Goal: Information Seeking & Learning: Check status

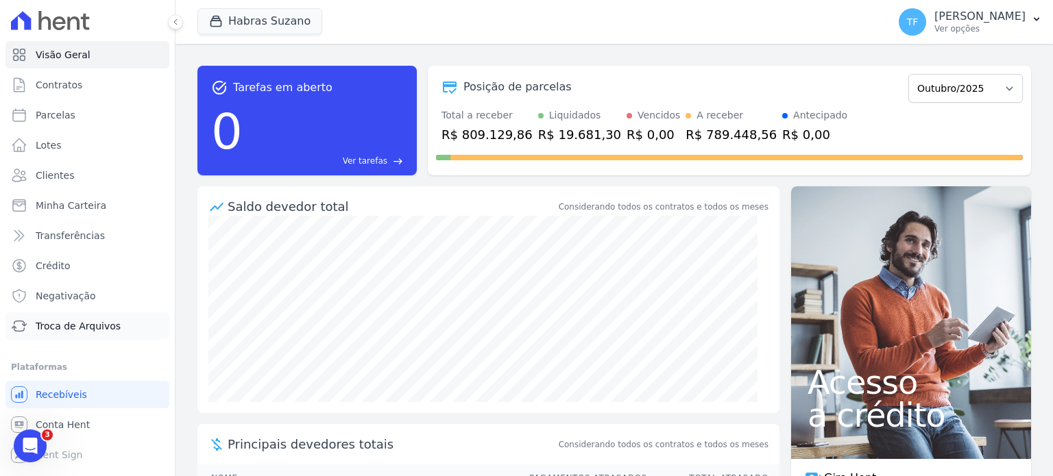
click at [88, 332] on span "Troca de Arquivos" at bounding box center [78, 326] width 85 height 14
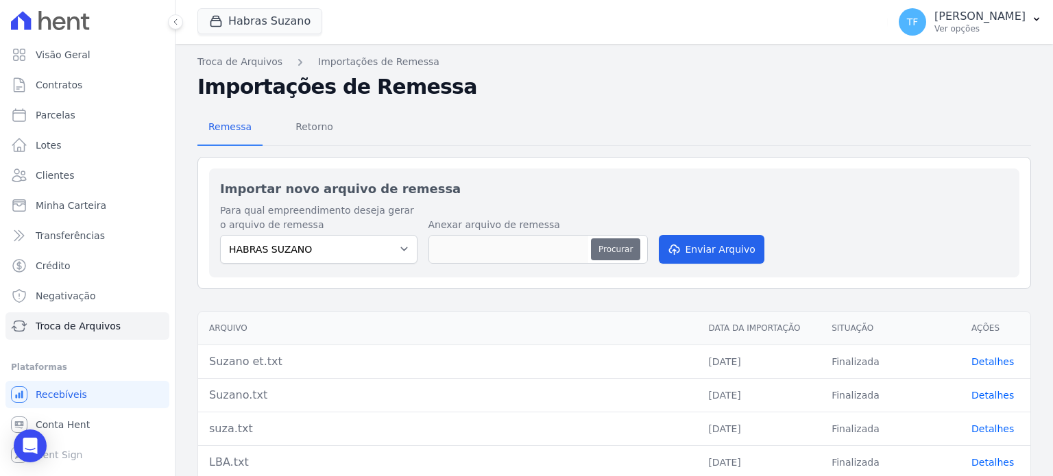
click at [607, 243] on button "Procurar" at bounding box center [615, 250] width 49 height 22
type input "suzano.txt"
click at [692, 247] on button "Enviar Arquivo" at bounding box center [712, 249] width 106 height 29
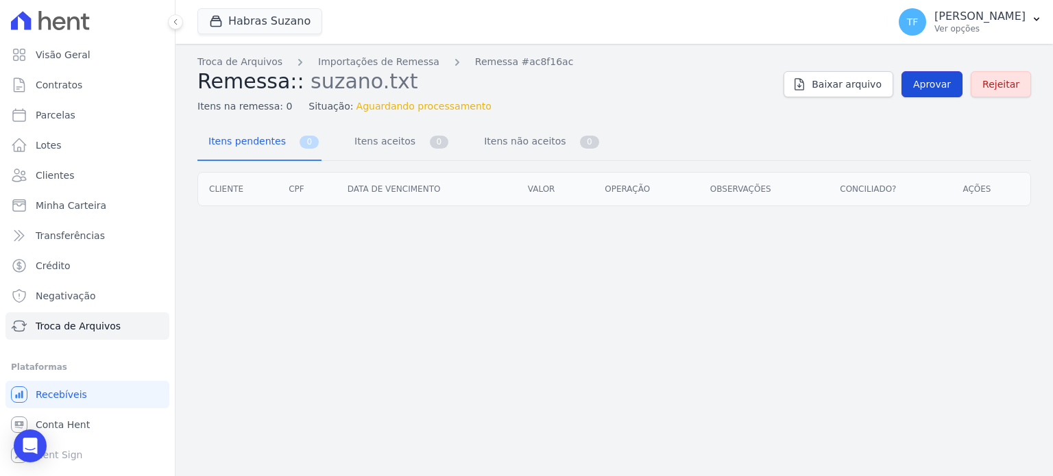
click at [930, 73] on link "Aprovar" at bounding box center [931, 84] width 61 height 26
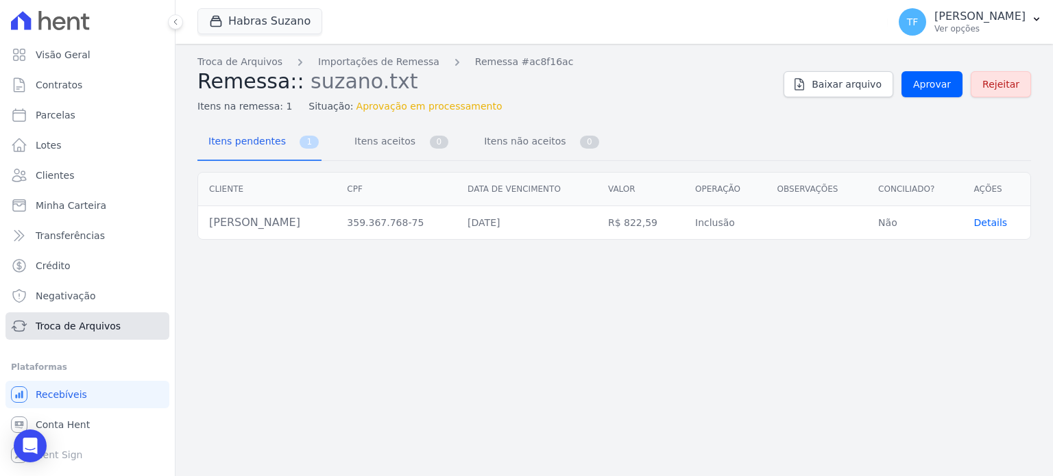
click at [79, 325] on span "Troca de Arquivos" at bounding box center [78, 326] width 85 height 14
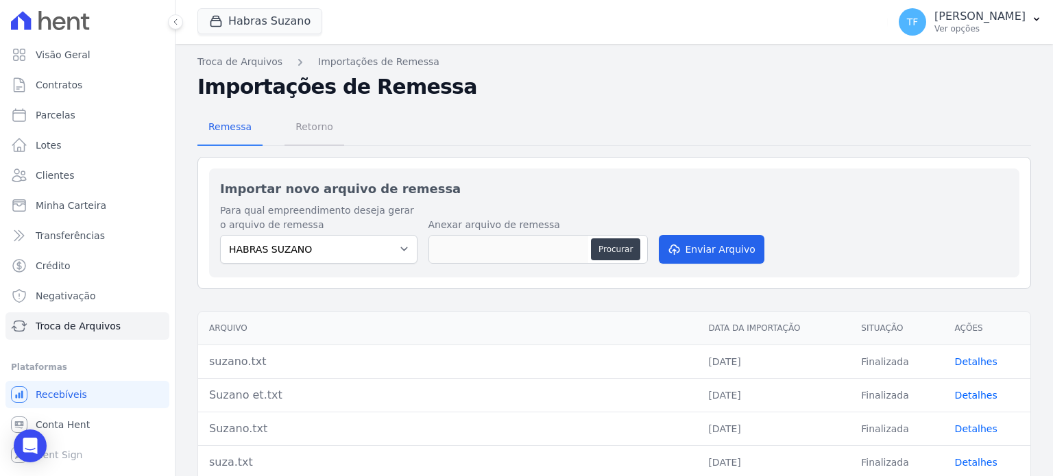
click at [304, 123] on span "Retorno" at bounding box center [314, 126] width 54 height 27
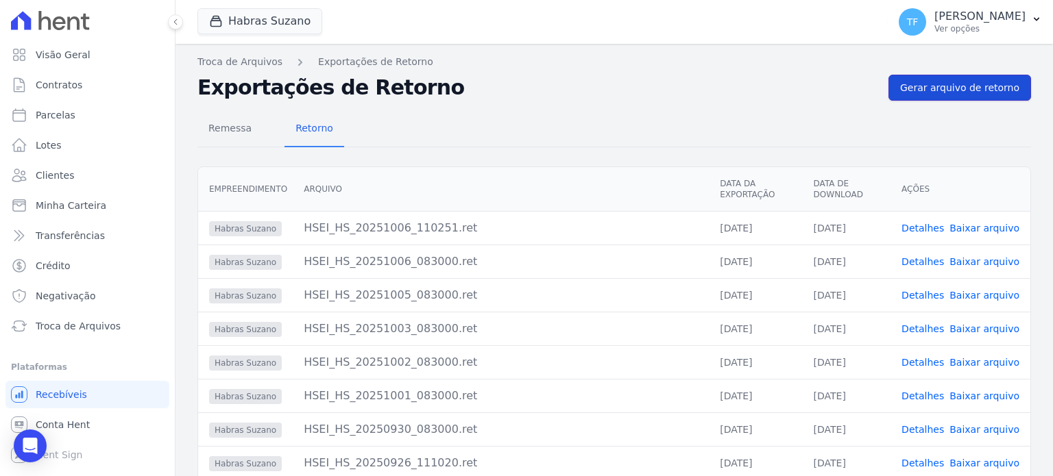
click at [965, 86] on span "Gerar arquivo de retorno" at bounding box center [959, 88] width 119 height 14
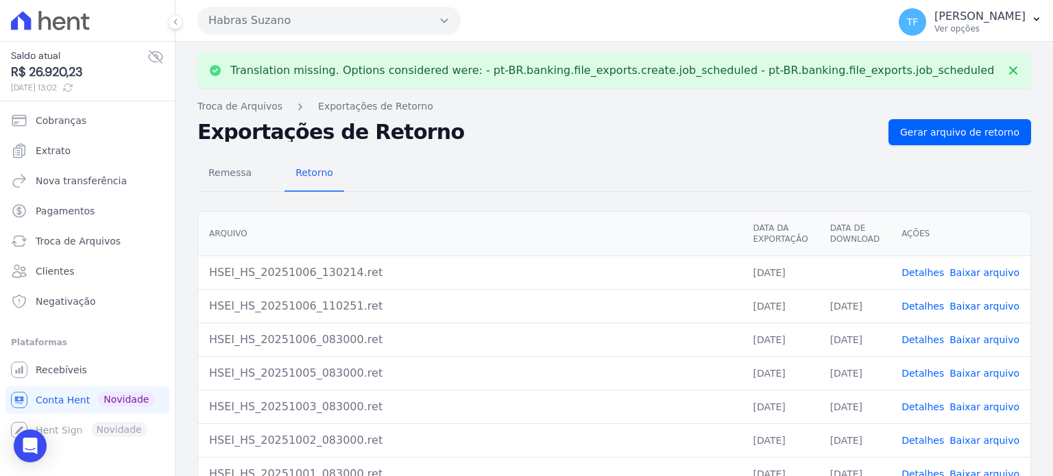
click at [984, 270] on link "Baixar arquivo" at bounding box center [984, 272] width 70 height 11
click at [926, 269] on link "Detalhes" at bounding box center [922, 272] width 42 height 11
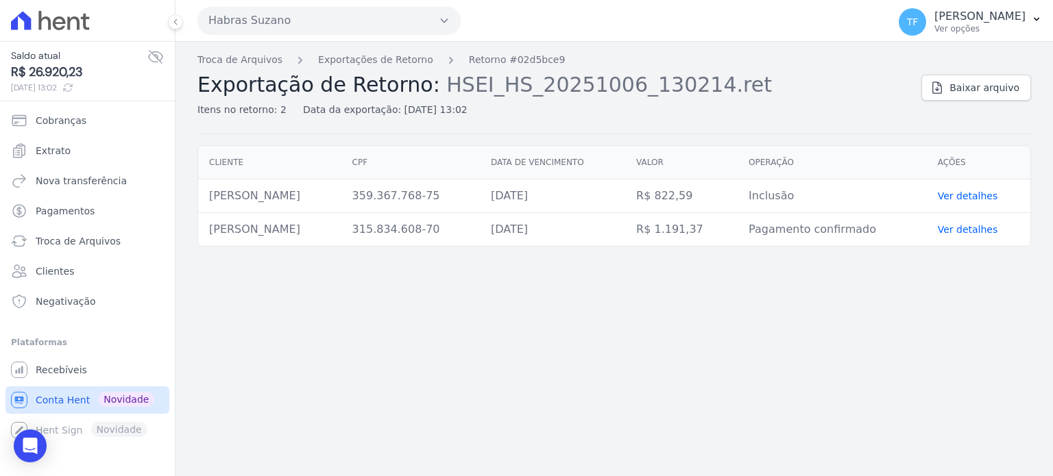
click at [78, 398] on span "Conta Hent" at bounding box center [63, 400] width 54 height 14
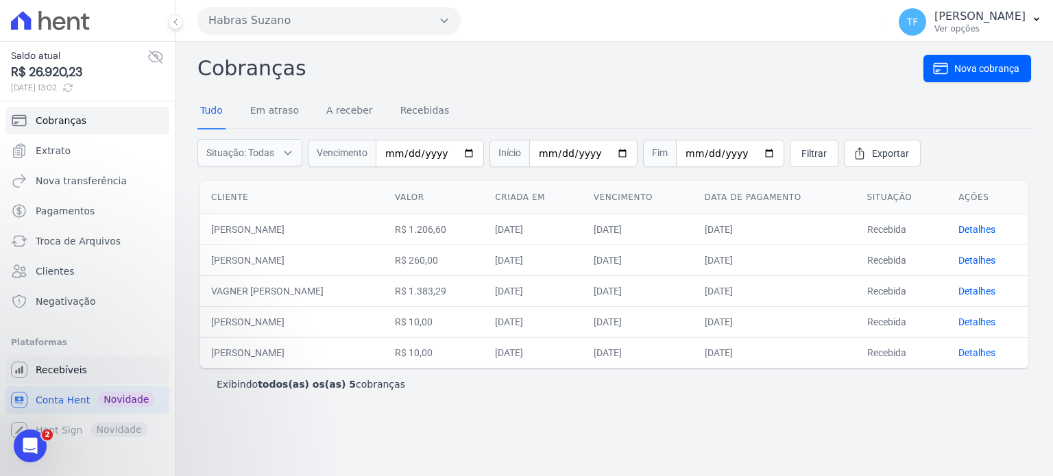
click at [64, 374] on span "Recebíveis" at bounding box center [61, 370] width 51 height 14
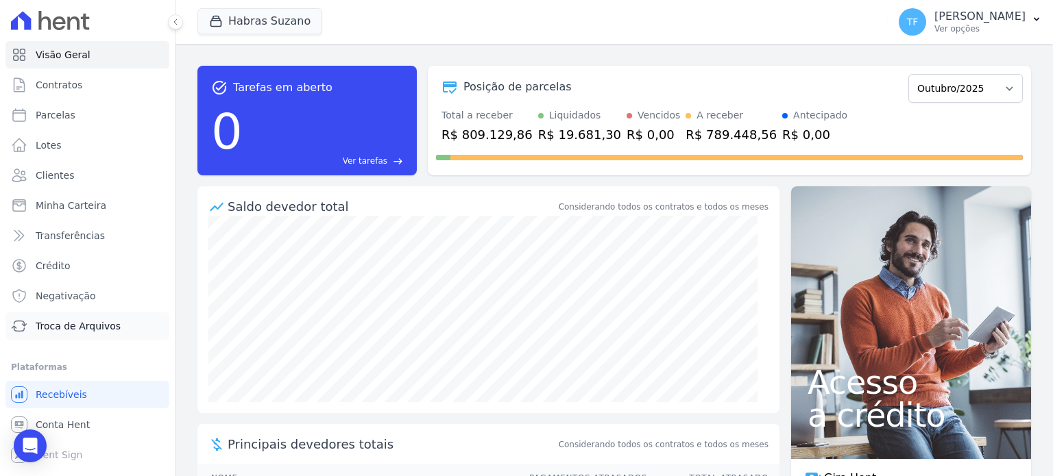
click at [74, 318] on link "Troca de Arquivos" at bounding box center [87, 326] width 164 height 27
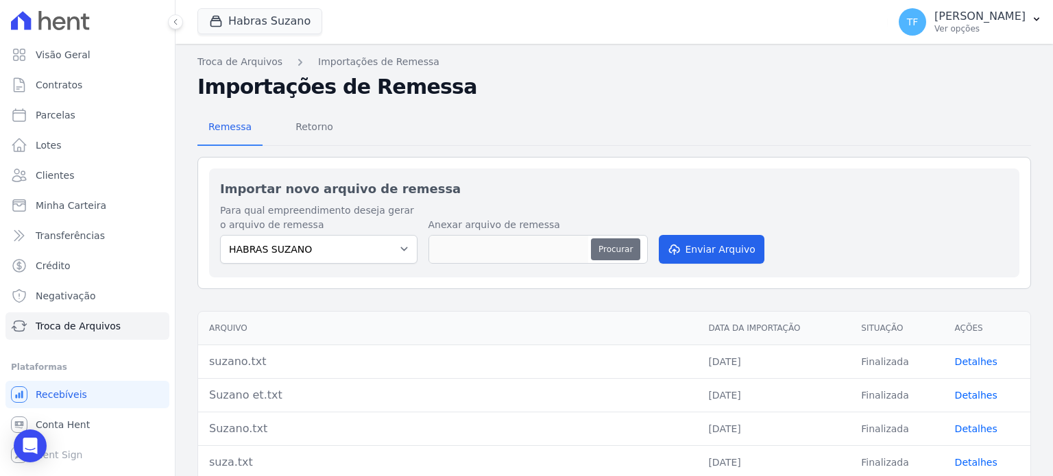
click at [616, 251] on button "Procurar" at bounding box center [615, 250] width 49 height 22
type input "seuxza.txt"
click at [703, 246] on button "Enviar Arquivo" at bounding box center [712, 249] width 106 height 29
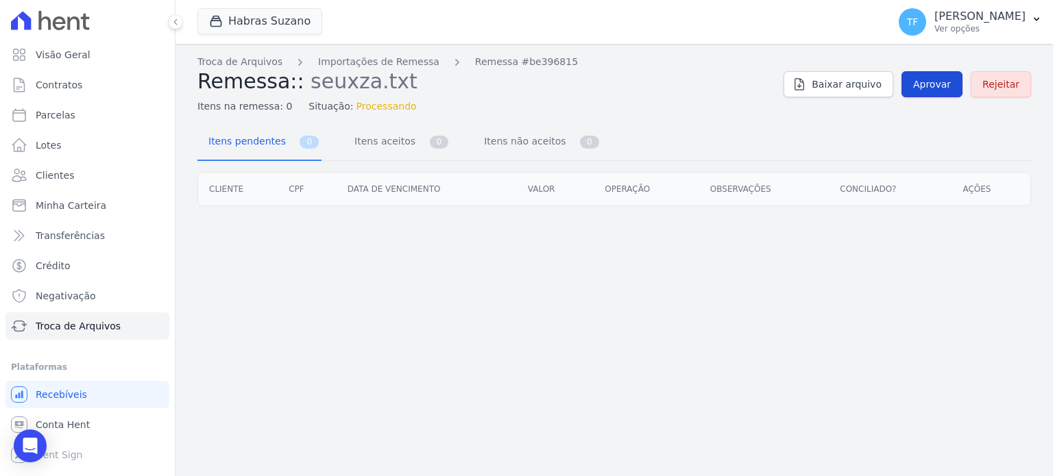
click at [936, 87] on span "Aprovar" at bounding box center [932, 84] width 38 height 14
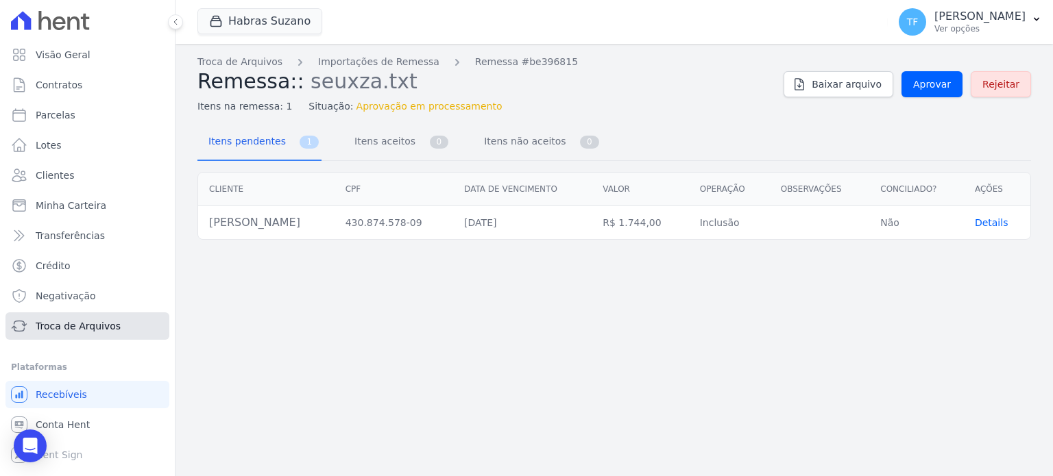
click at [104, 335] on link "Troca de Arquivos" at bounding box center [87, 326] width 164 height 27
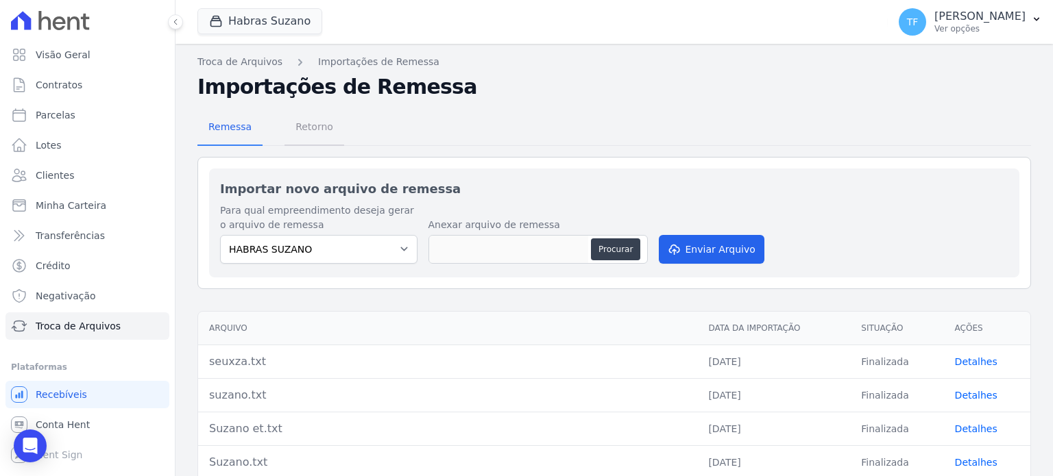
click at [308, 128] on span "Retorno" at bounding box center [314, 126] width 54 height 27
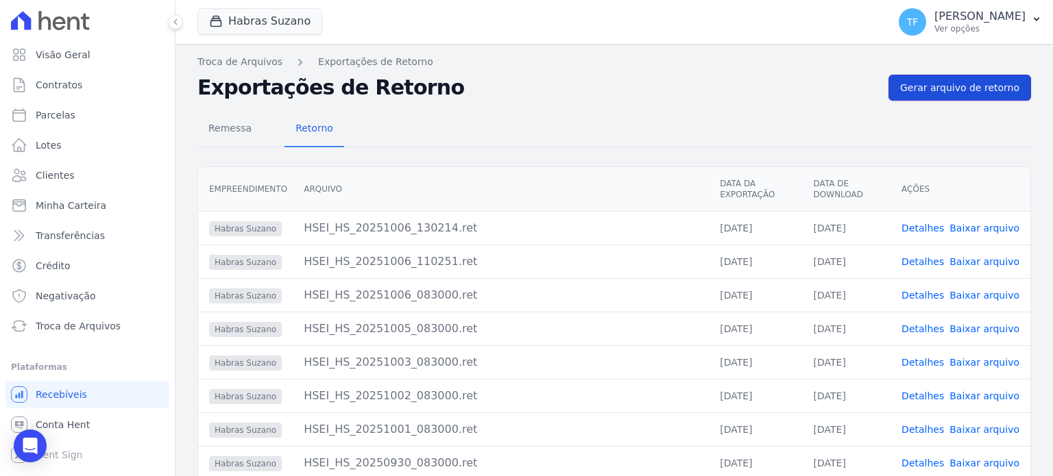
click at [913, 95] on link "Gerar arquivo de retorno" at bounding box center [959, 88] width 143 height 26
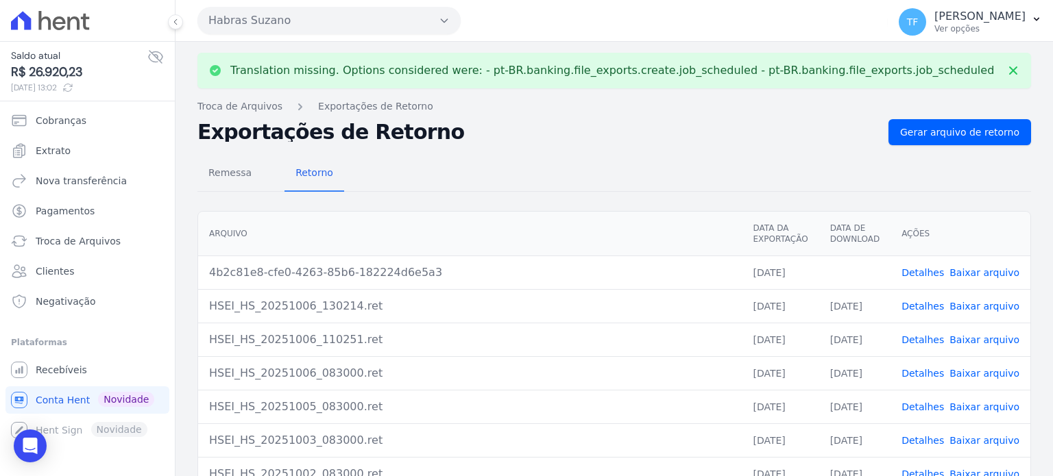
click at [923, 274] on link "Detalhes" at bounding box center [922, 272] width 42 height 11
click at [980, 268] on link "Baixar arquivo" at bounding box center [984, 272] width 70 height 11
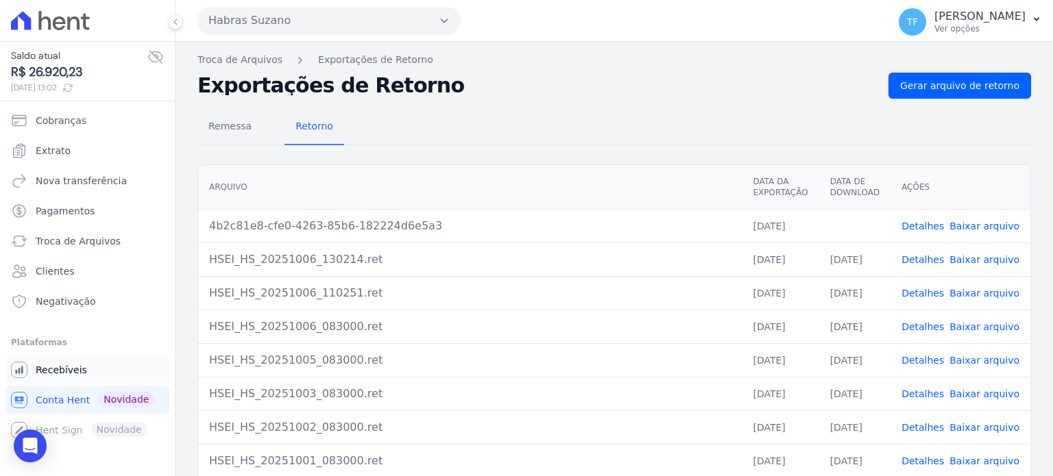
click at [47, 366] on span "Recebíveis" at bounding box center [61, 370] width 51 height 14
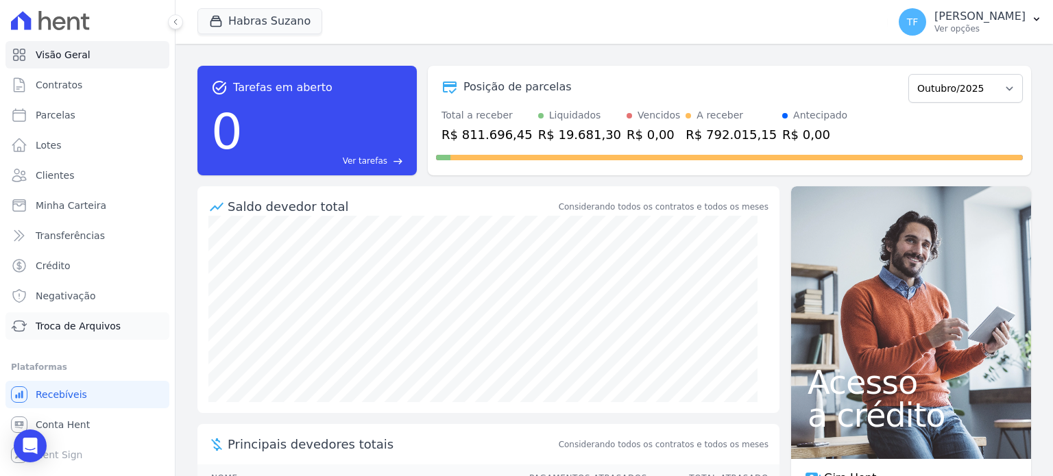
click at [68, 325] on span "Troca de Arquivos" at bounding box center [78, 326] width 85 height 14
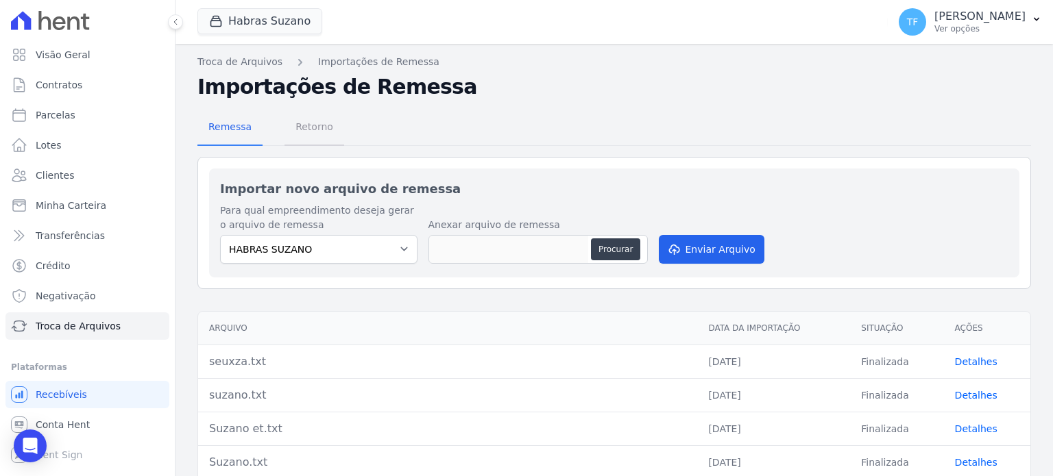
click at [316, 128] on span "Retorno" at bounding box center [314, 126] width 54 height 27
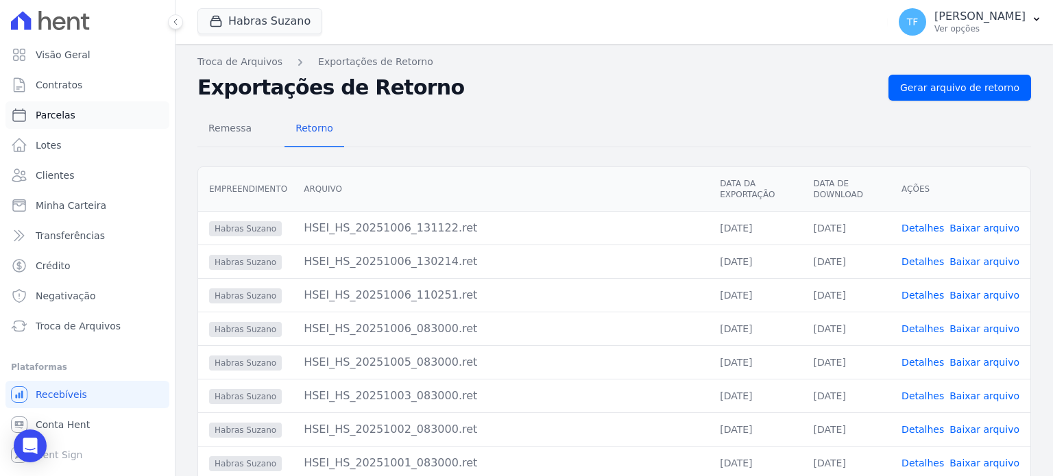
click at [55, 114] on span "Parcelas" at bounding box center [56, 115] width 40 height 14
select select
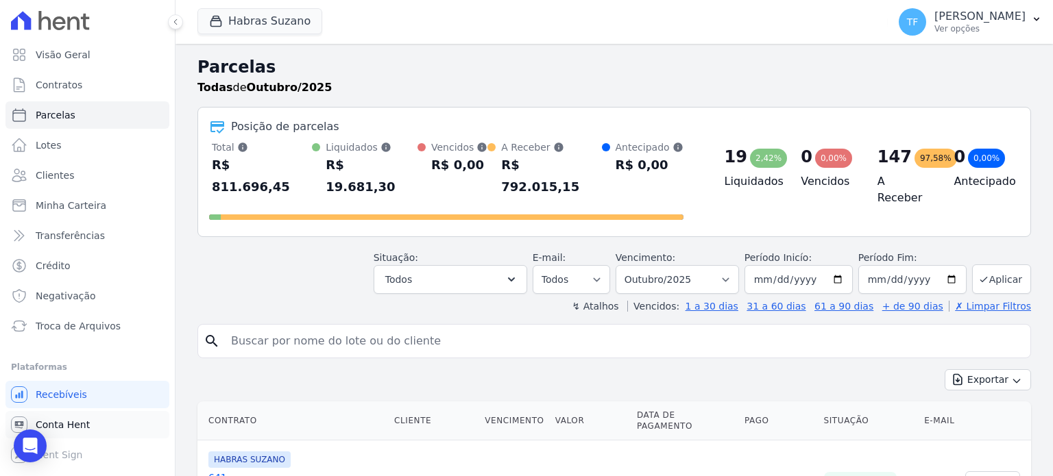
click at [65, 431] on span "Conta Hent" at bounding box center [63, 425] width 54 height 14
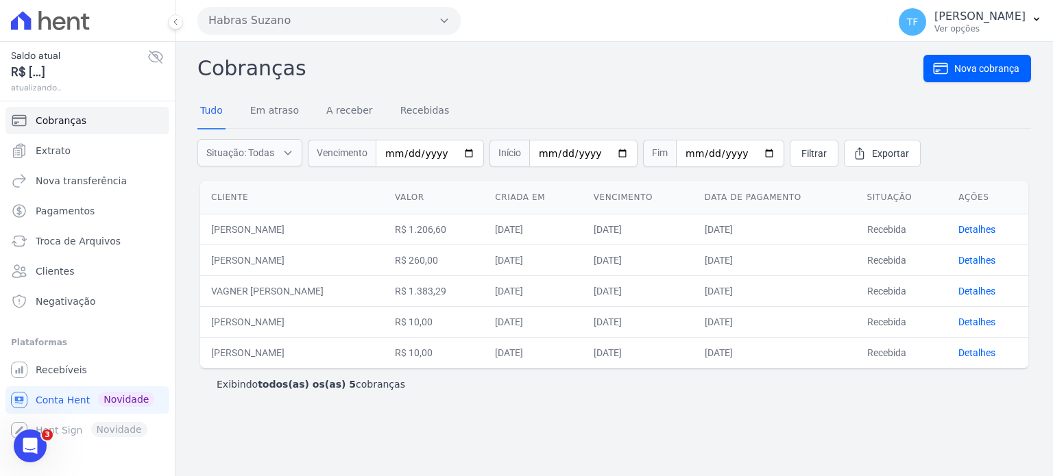
click at [68, 165] on ul "Cobranças Extrato Nova transferência Pagamentos Troca de Arquivos Clientes Nega…" at bounding box center [87, 211] width 164 height 208
click at [65, 153] on span "Extrato" at bounding box center [53, 151] width 35 height 14
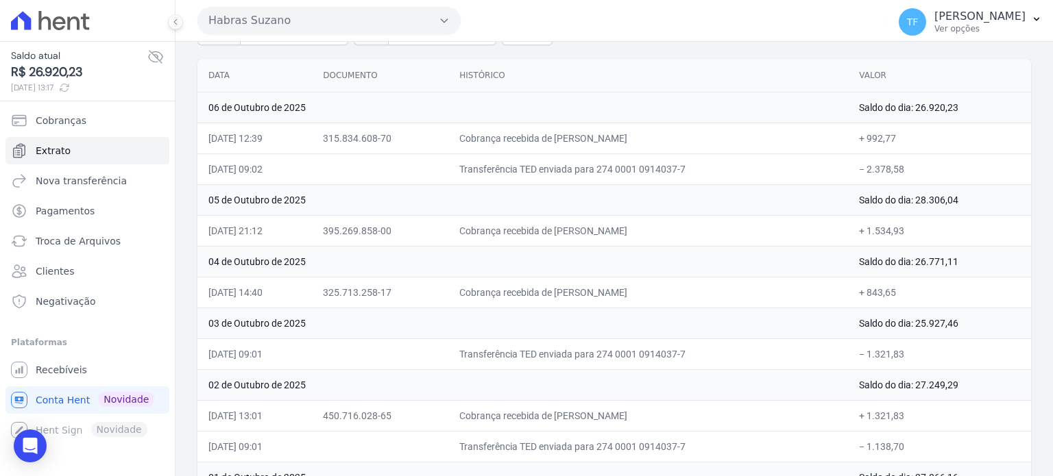
scroll to position [273, 0]
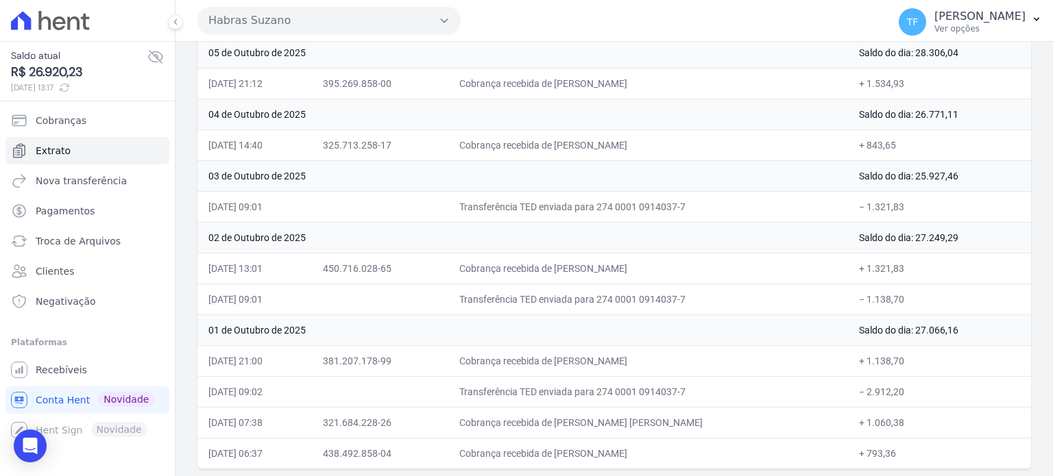
drag, startPoint x: 204, startPoint y: 232, endPoint x: 947, endPoint y: 454, distance: 775.5
click at [947, 454] on tbody "[DATE] Saldo do dia: 26.920,23 [DATE] 12:39 315.834.608-70 Cobrança recebida de…" at bounding box center [614, 206] width 834 height 524
copy tbody "53 lo Ipsumdo si 6653 Ametc ad eli: 73.086,59 47/16/3052, 30:72 960.355.577-09 …"
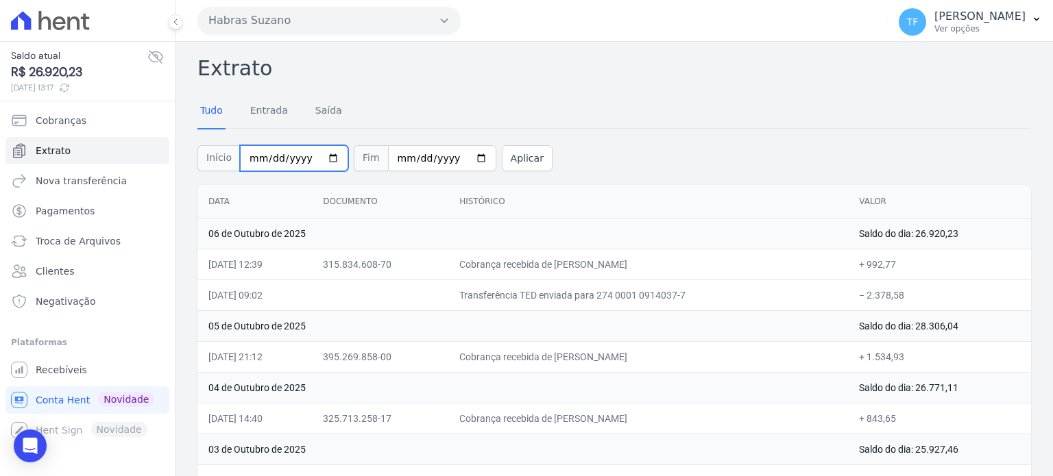
click at [329, 156] on input "[DATE]" at bounding box center [294, 158] width 108 height 26
click at [325, 156] on input "[DATE]" at bounding box center [294, 158] width 108 height 26
type input "2025-09-29"
click at [450, 166] on input "[DATE]" at bounding box center [442, 158] width 108 height 26
click at [452, 164] on input "[DATE]" at bounding box center [442, 158] width 108 height 26
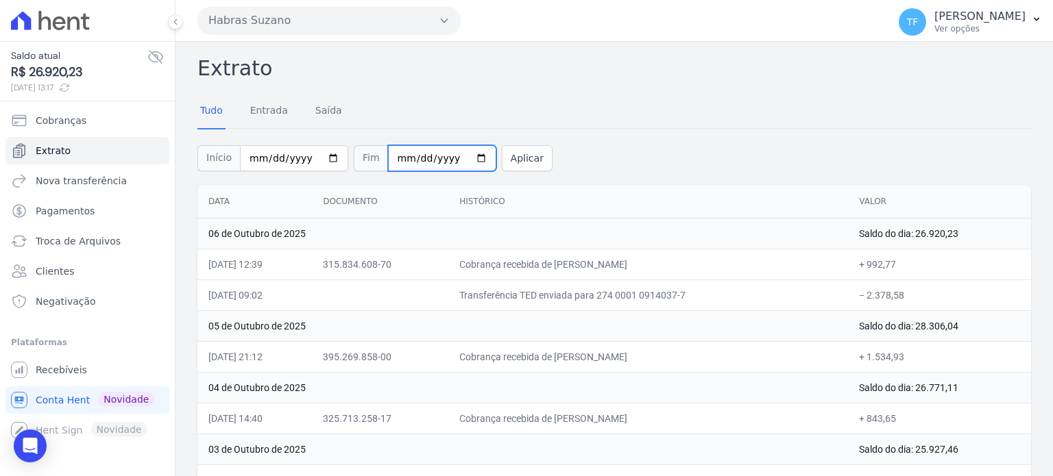
drag, startPoint x: 454, startPoint y: 164, endPoint x: 459, endPoint y: 156, distance: 9.2
click at [454, 163] on input "[DATE]" at bounding box center [442, 158] width 108 height 26
click at [459, 156] on input "[DATE]" at bounding box center [442, 158] width 108 height 26
type input "2025-09-30"
click at [523, 151] on button "Aplicar" at bounding box center [527, 158] width 51 height 26
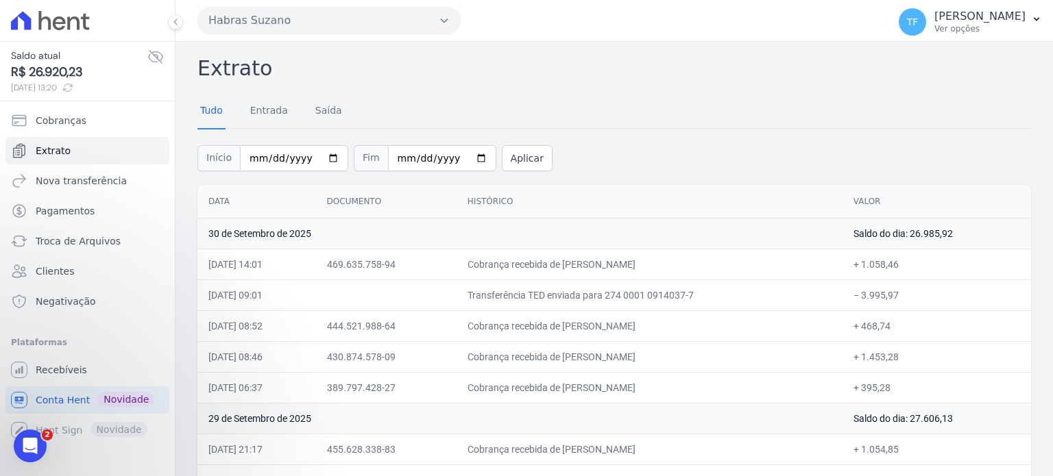
drag, startPoint x: 206, startPoint y: 263, endPoint x: 936, endPoint y: 378, distance: 739.0
click at [946, 375] on tbody "30 de Setembro de 2025 Saldo do dia: 26.985,92 30/09/2025, 14:01 469.635.758-94…" at bounding box center [614, 357] width 834 height 278
click at [927, 382] on td "+ 395,28" at bounding box center [936, 387] width 189 height 31
drag, startPoint x: 913, startPoint y: 389, endPoint x: 202, endPoint y: 233, distance: 728.3
click at [202, 233] on tbody "30 de Setembro de 2025 Saldo do dia: 26.985,92 30/09/2025, 14:01 469.635.758-94…" at bounding box center [614, 357] width 834 height 278
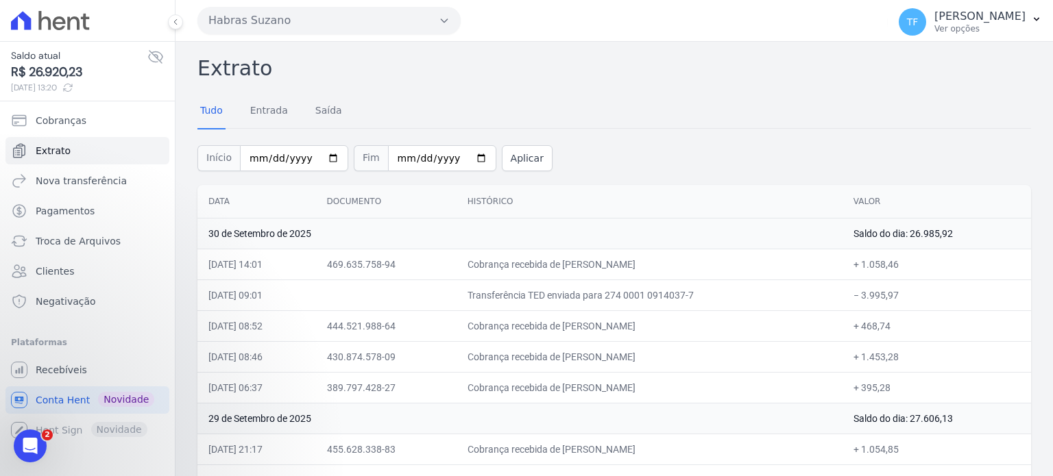
copy tbody "30 de Setembro de 2025 Saldo do dia: 26.985,92 30/09/2025, 14:01 469.635.758-94…"
click at [329, 157] on input "2025-09-29" at bounding box center [294, 158] width 108 height 26
click at [324, 157] on input "2025-09-29" at bounding box center [294, 158] width 108 height 26
click at [323, 158] on input "2025-09-02" at bounding box center [294, 158] width 108 height 26
type input "2025-09-01"
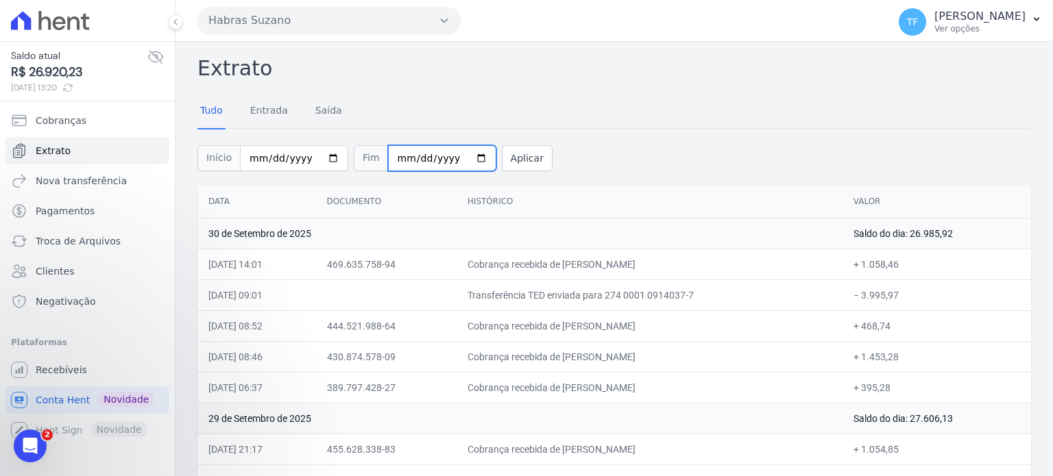
click at [461, 162] on input "2025-09-30" at bounding box center [442, 158] width 108 height 26
type input "2025-08-07"
click at [502, 160] on button "Aplicar" at bounding box center [527, 158] width 51 height 26
click at [328, 154] on input "2025-09-29" at bounding box center [294, 158] width 108 height 26
click at [319, 156] on input "2025-09-29" at bounding box center [294, 158] width 108 height 26
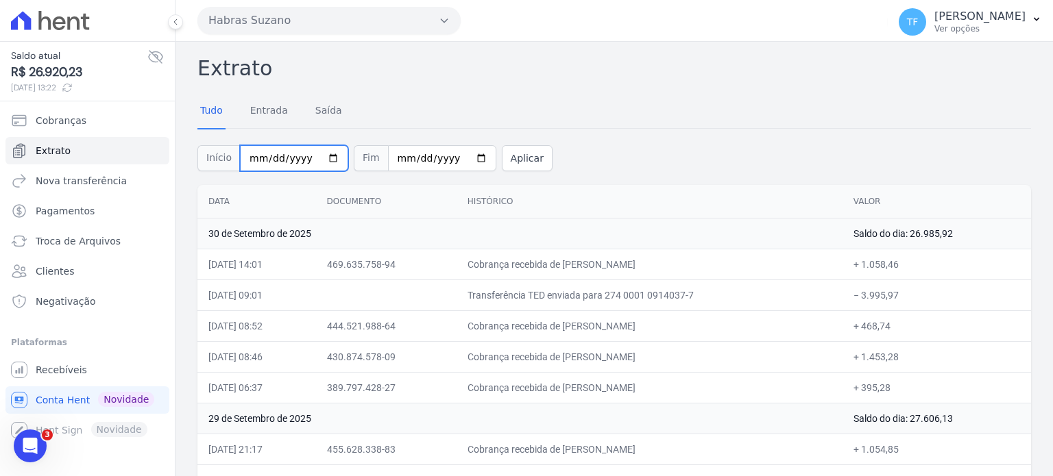
click at [327, 160] on input "[DATE]" at bounding box center [294, 158] width 108 height 26
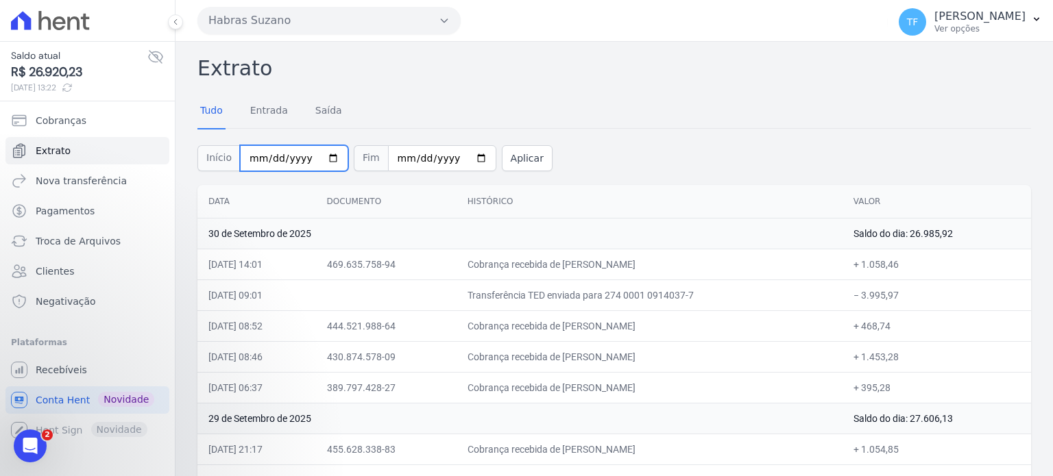
type input "[DATE]"
click at [465, 162] on input "[DATE]" at bounding box center [442, 158] width 108 height 26
type input "2025-10-06"
click at [504, 158] on button "Aplicar" at bounding box center [527, 158] width 51 height 26
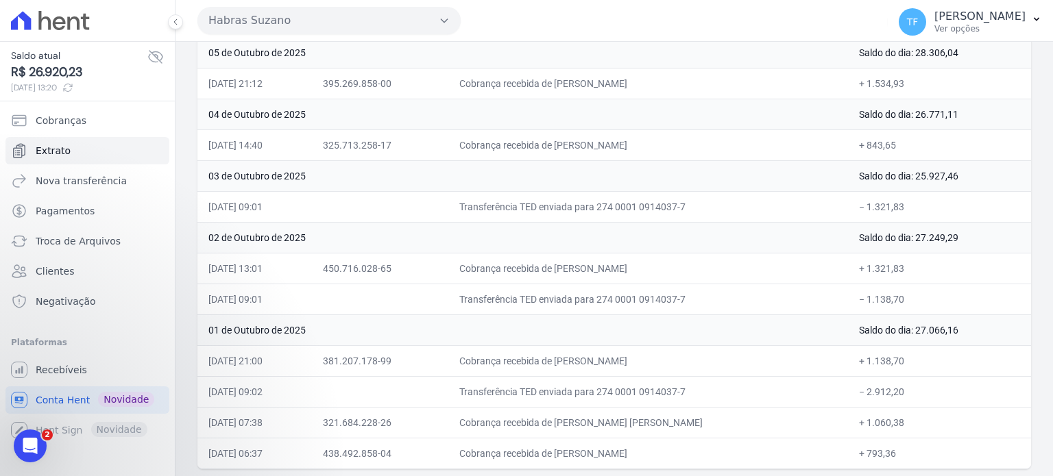
drag, startPoint x: 208, startPoint y: 228, endPoint x: 960, endPoint y: 438, distance: 780.0
click at [960, 438] on tbody "[DATE] Saldo do dia: 26.920,23 [DATE] 12:39 315.834.608-70 Cobrança recebida de…" at bounding box center [614, 206] width 834 height 524
copy tbody "53 lo Ipsumdo si 6653 Ametc ad eli: 73.086,59 47/16/3052, 30:72 960.355.577-09 …"
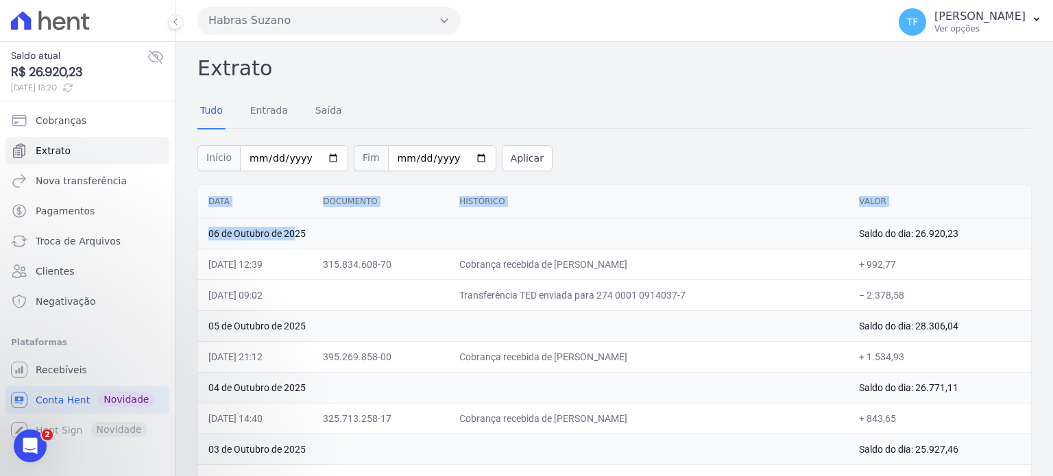
click at [73, 86] on icon at bounding box center [67, 87] width 11 height 11
click at [68, 152] on link "Extrato" at bounding box center [87, 150] width 164 height 27
